Goal: Task Accomplishment & Management: Use online tool/utility

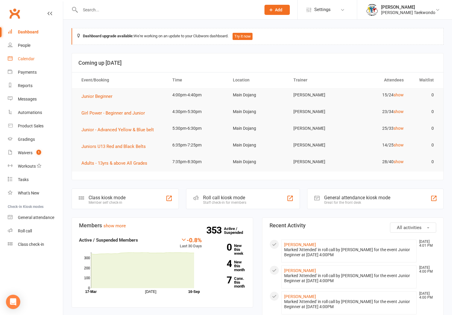
click at [25, 57] on div "Calendar" at bounding box center [26, 58] width 17 height 5
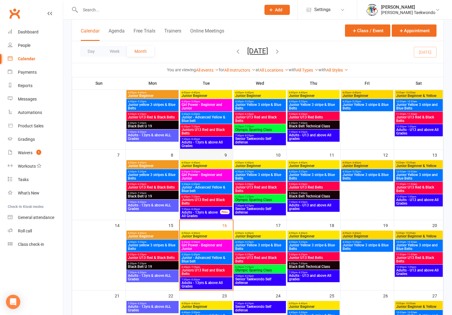
scroll to position [87, 0]
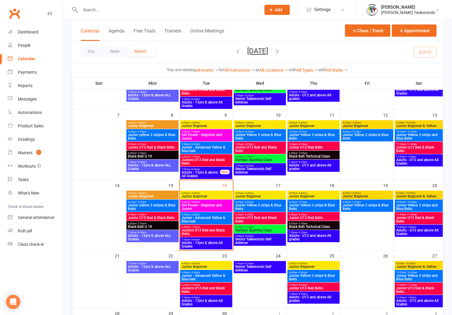
click at [197, 192] on span "- 4:40pm" at bounding box center [195, 193] width 10 height 3
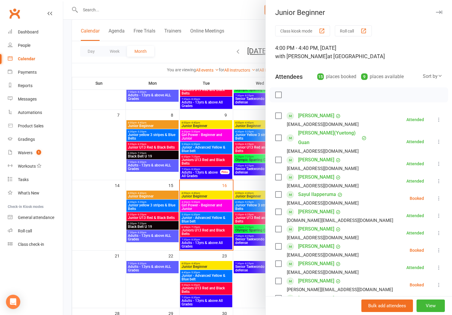
click at [344, 29] on button "Roll call" at bounding box center [353, 30] width 37 height 11
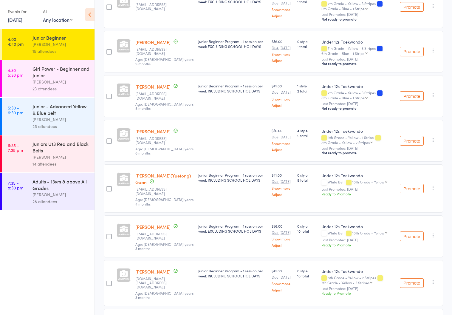
scroll to position [104, 0]
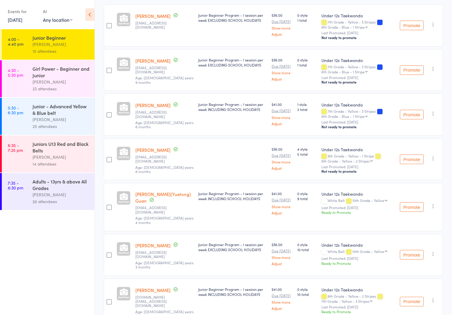
click at [43, 81] on div "[PERSON_NAME]" at bounding box center [61, 81] width 57 height 7
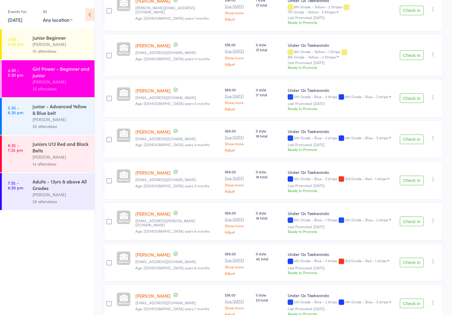
scroll to position [749, 0]
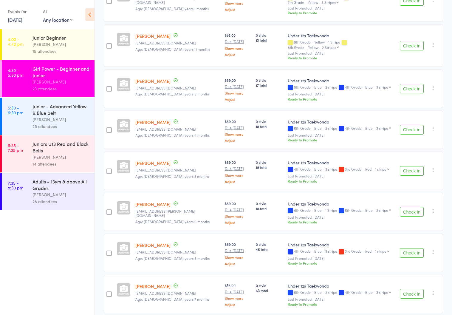
click at [37, 114] on div "Junior - Advanced Yellow & Blue belt" at bounding box center [61, 109] width 57 height 13
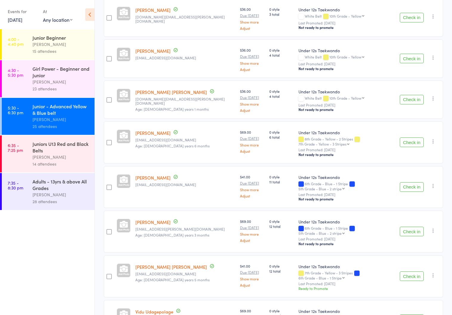
scroll to position [580, 0]
